Goal: Information Seeking & Learning: Learn about a topic

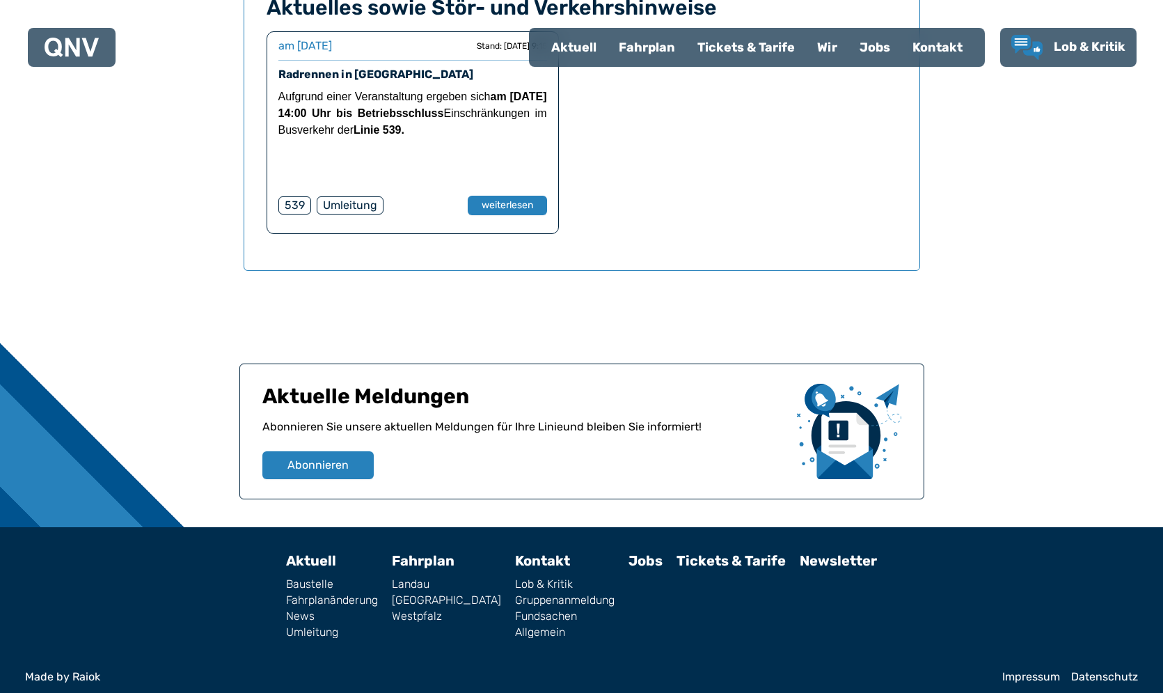
scroll to position [888, 0]
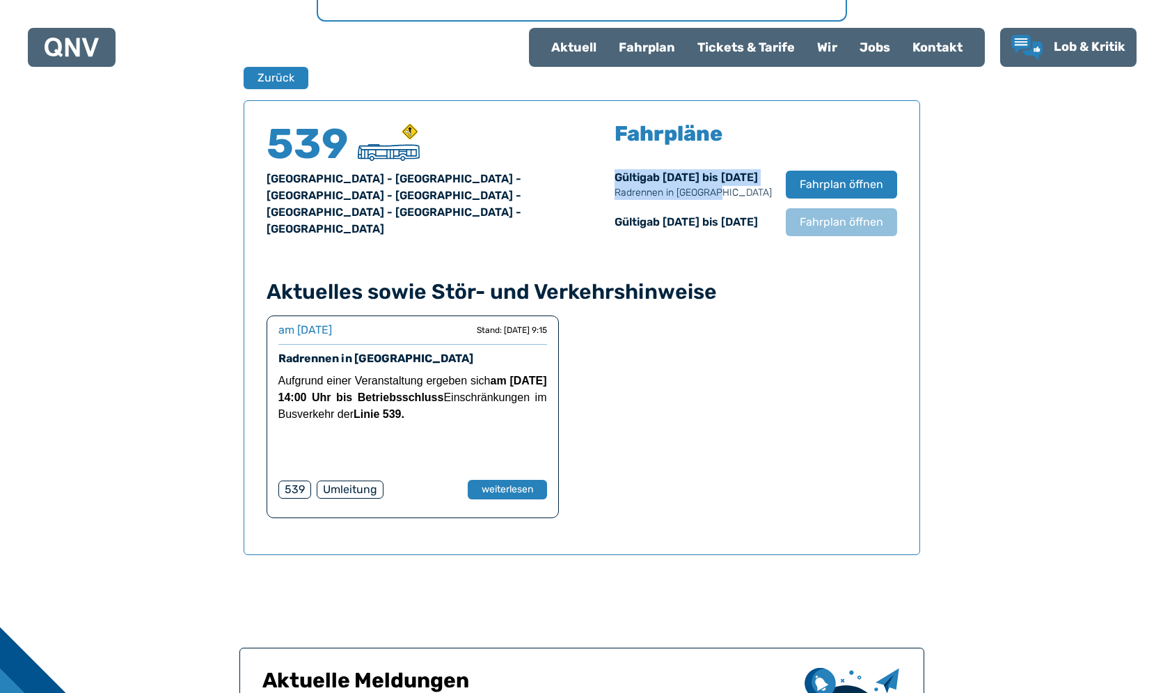
drag, startPoint x: 683, startPoint y: 196, endPoint x: 578, endPoint y: 174, distance: 107.5
click at [615, 174] on div "Gültig ab [DATE] bis [DATE] Radrennen in [GEOGRAPHIC_DATA]" at bounding box center [693, 184] width 157 height 31
click at [724, 222] on div "Gültig ab [DATE] bis [DATE]" at bounding box center [693, 222] width 157 height 17
click at [843, 227] on span "Fahrplan öffnen" at bounding box center [840, 222] width 85 height 17
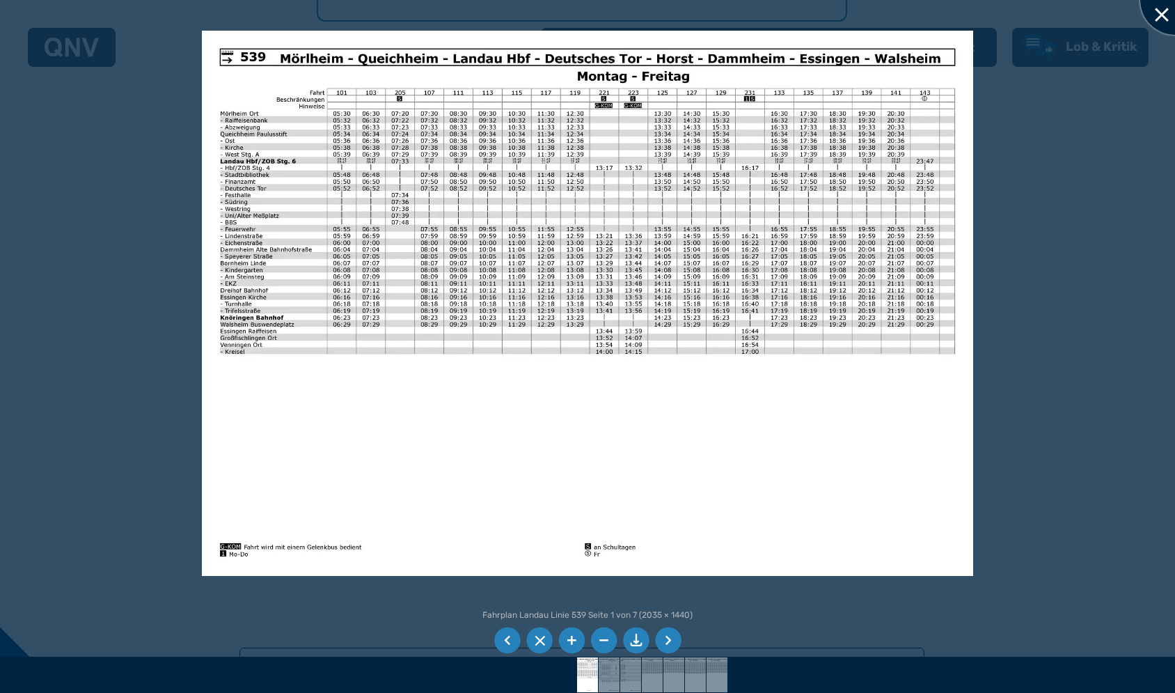
click at [1163, 17] on div at bounding box center [1175, 0] width 70 height 70
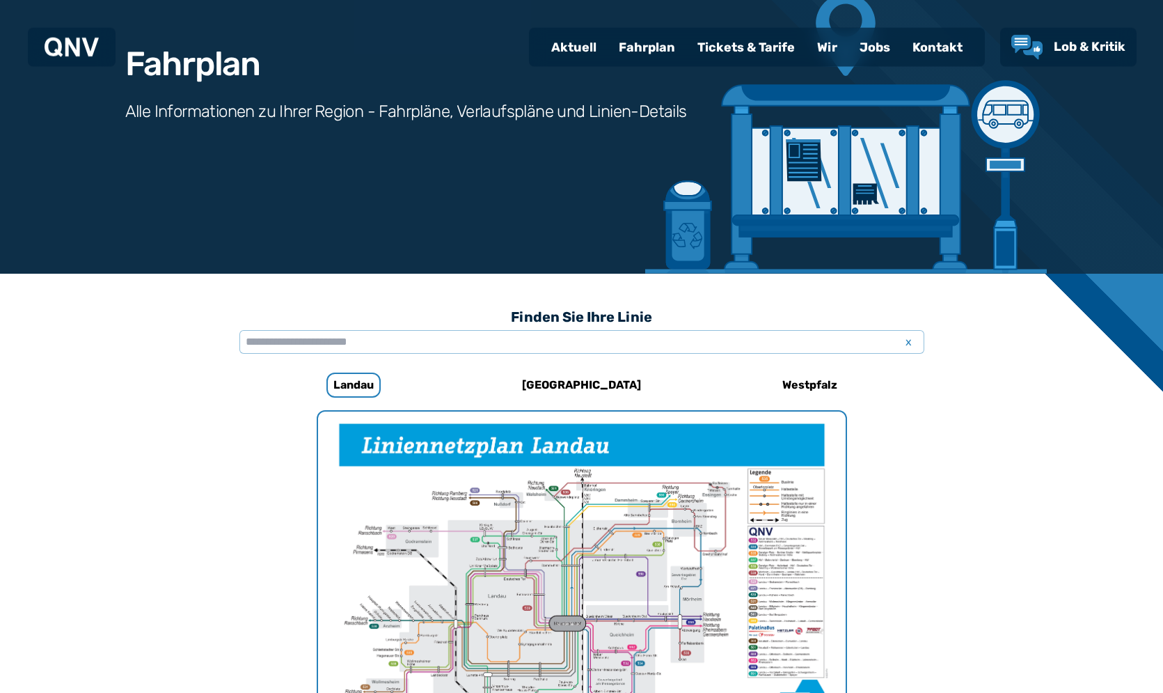
scroll to position [107, 0]
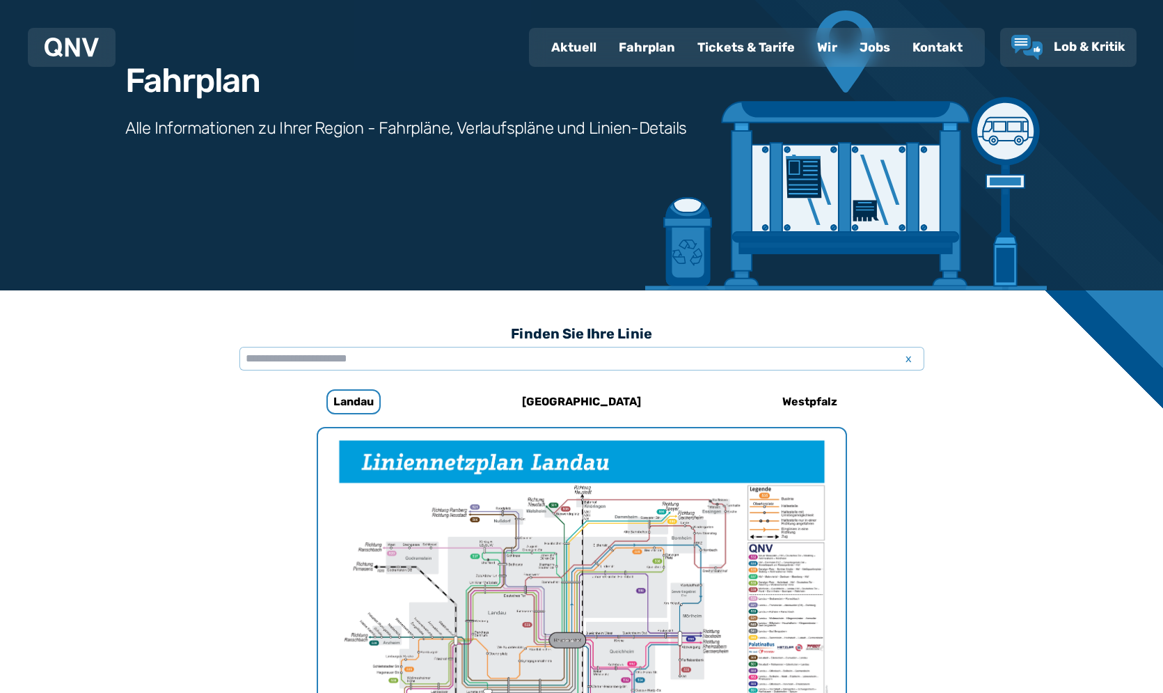
click at [655, 48] on div "Fahrplan" at bounding box center [647, 47] width 79 height 36
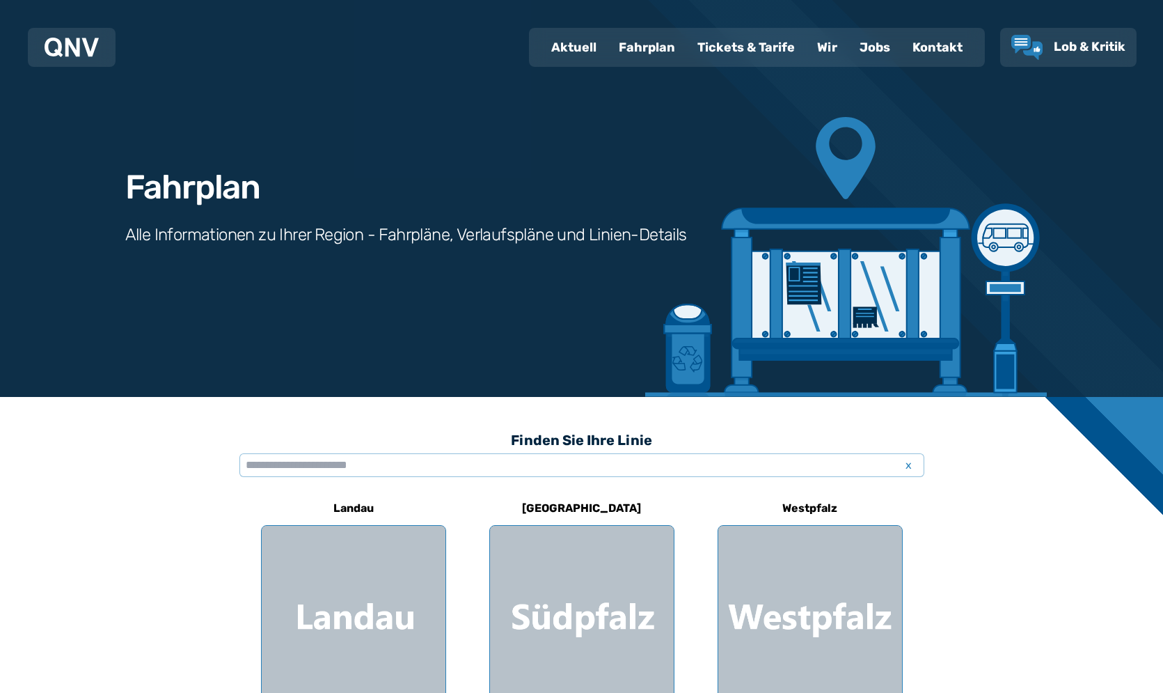
click at [77, 55] on img at bounding box center [72, 47] width 54 height 19
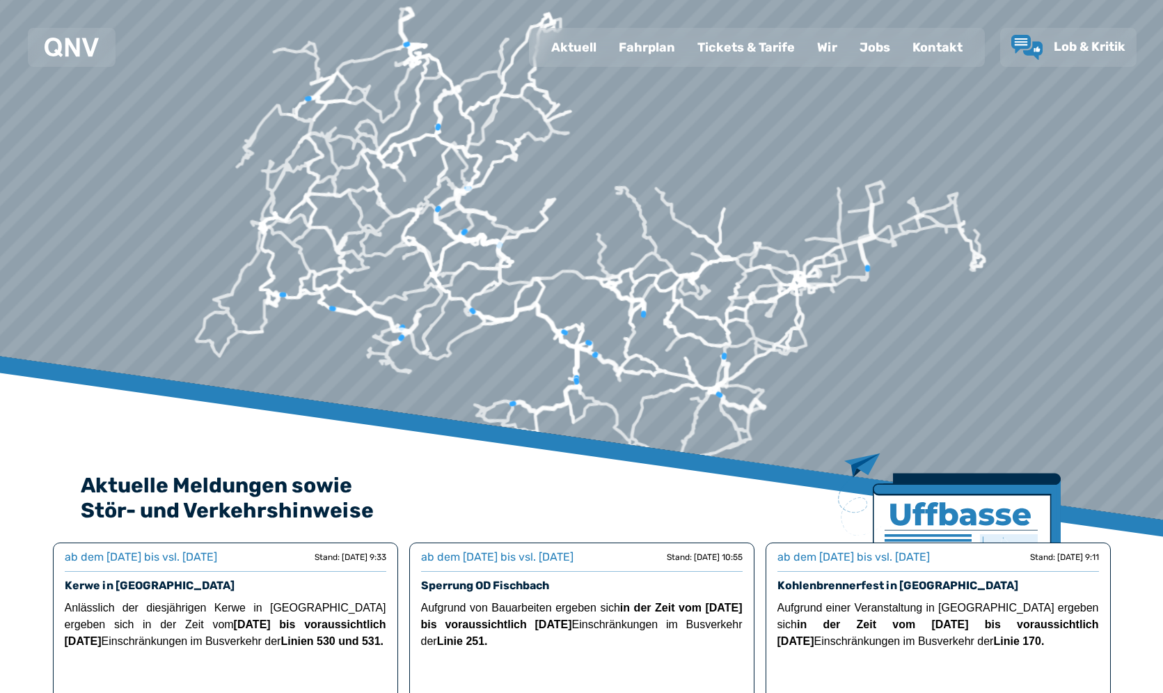
click at [732, 48] on div "Tickets & Tarife" at bounding box center [746, 47] width 120 height 36
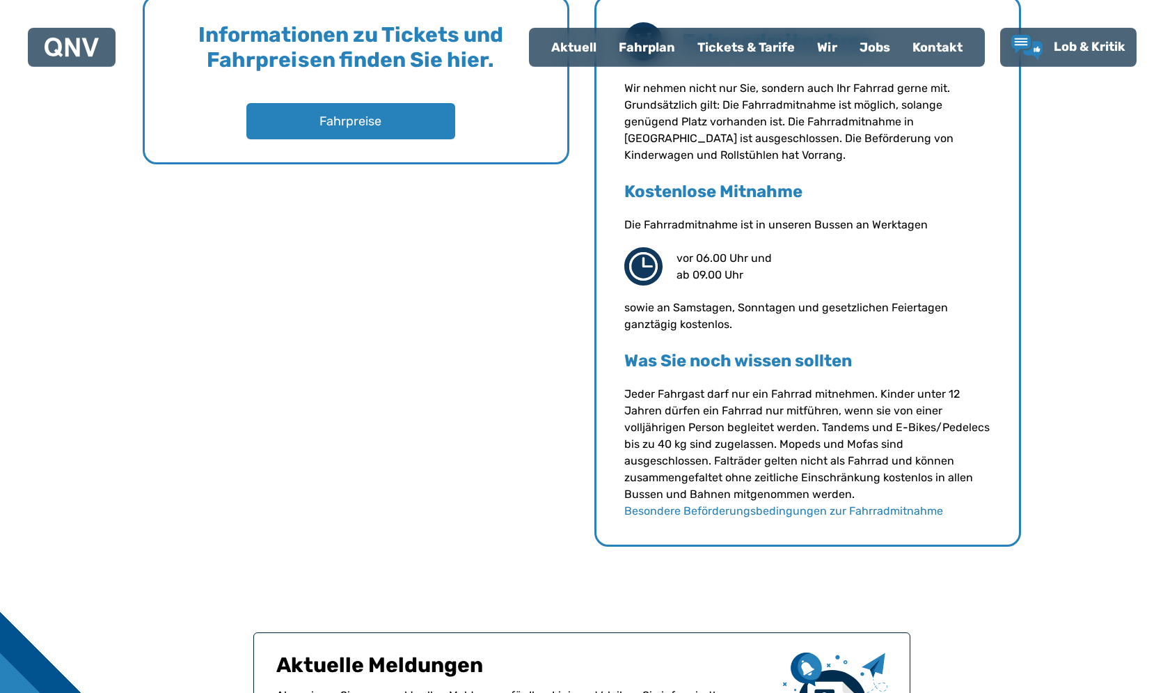
scroll to position [1278, 0]
